Goal: Navigation & Orientation: Find specific page/section

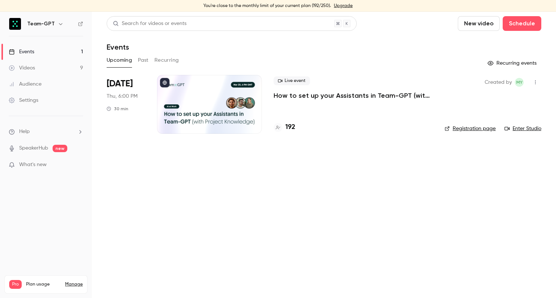
click at [311, 170] on main "Search for videos or events New video Schedule Events Upcoming Past Recurring R…" at bounding box center [324, 155] width 464 height 287
click at [359, 183] on main "Search for videos or events New video Schedule Events Upcoming Past Recurring R…" at bounding box center [324, 155] width 464 height 287
click at [392, 155] on main "Search for videos or events New video Schedule Events Upcoming Past Recurring R…" at bounding box center [324, 155] width 464 height 287
click at [334, 196] on main "Search for videos or events New video Schedule Events Upcoming Past Recurring R…" at bounding box center [324, 155] width 464 height 287
click at [385, 38] on header "Search for videos or events New video Schedule Events" at bounding box center [324, 33] width 435 height 35
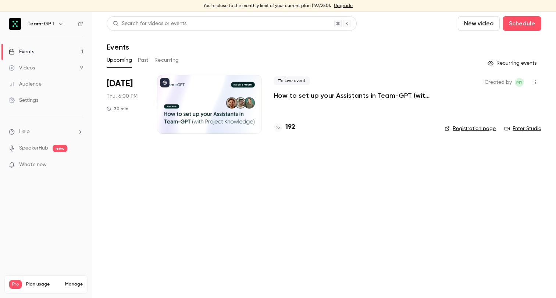
click at [270, 52] on div "Search for videos or events New video Schedule Events Upcoming Past Recurring R…" at bounding box center [324, 79] width 435 height 127
click at [241, 226] on main "Search for videos or events New video Schedule Events Upcoming Past Recurring R…" at bounding box center [324, 155] width 464 height 287
